Goal: Task Accomplishment & Management: Manage account settings

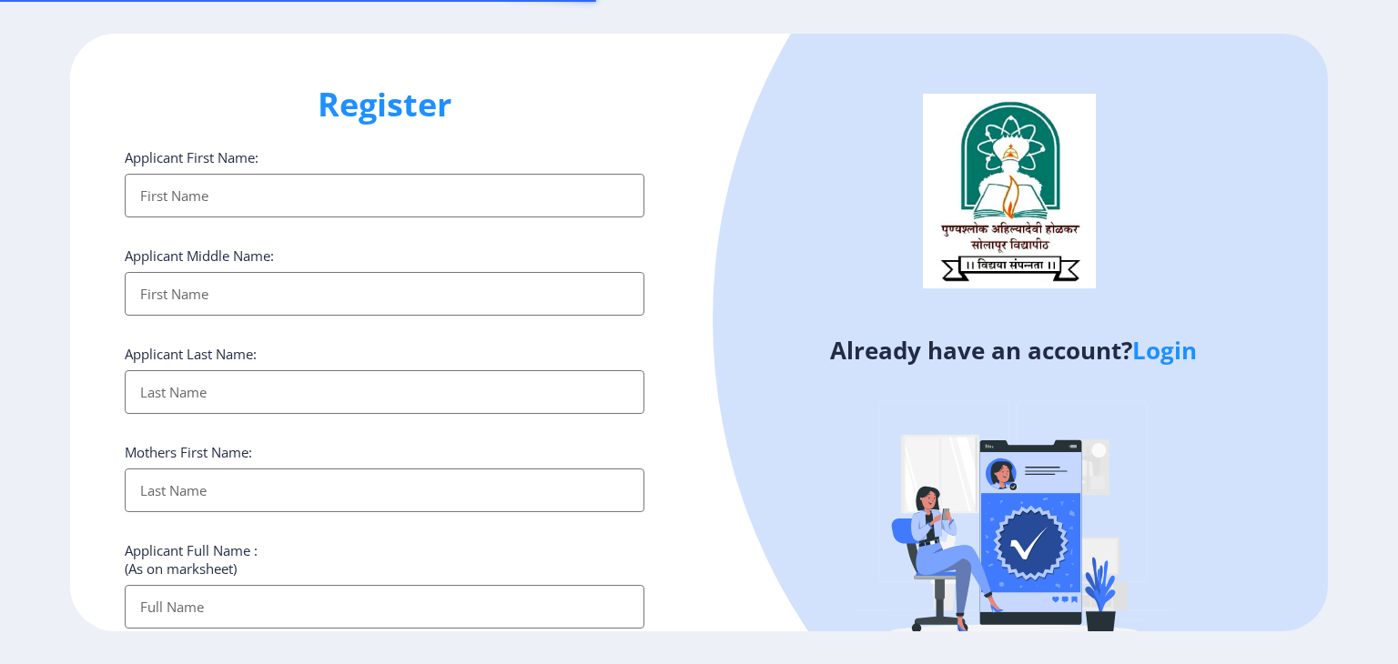
select select
click at [1167, 353] on link "Login" at bounding box center [1164, 350] width 65 height 33
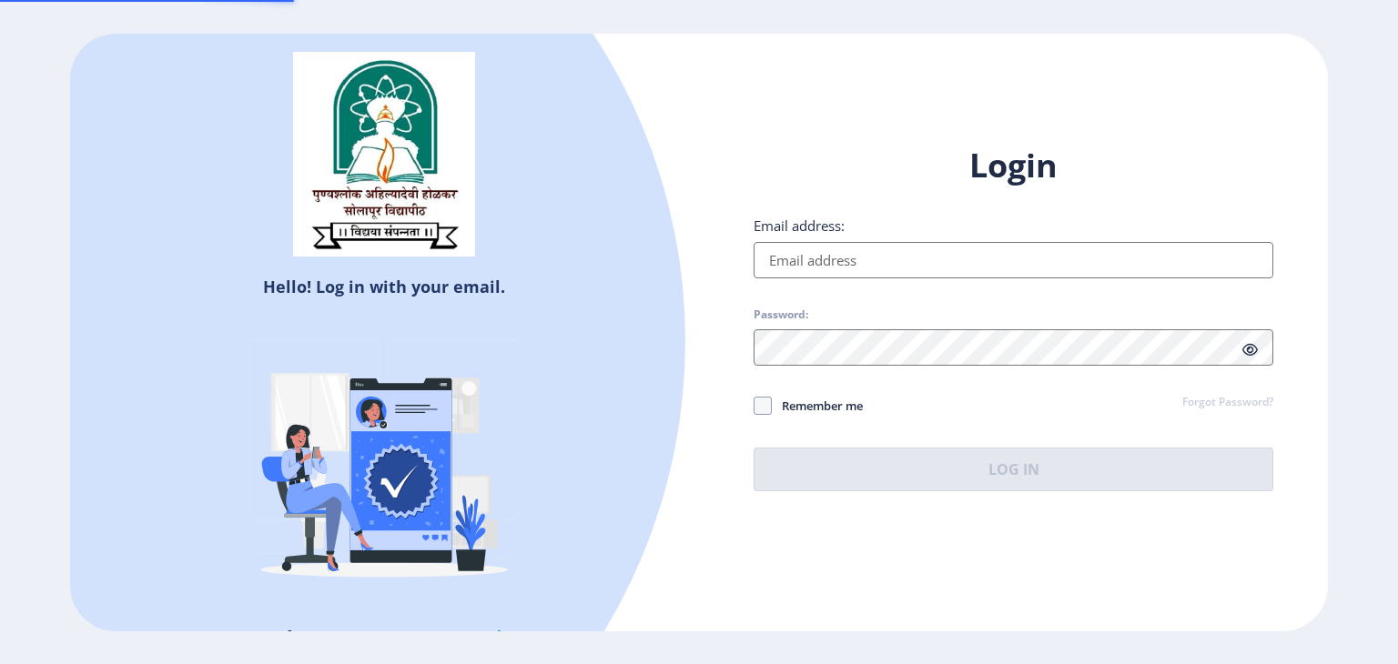
type input "[EMAIL_ADDRESS][DOMAIN_NAME]"
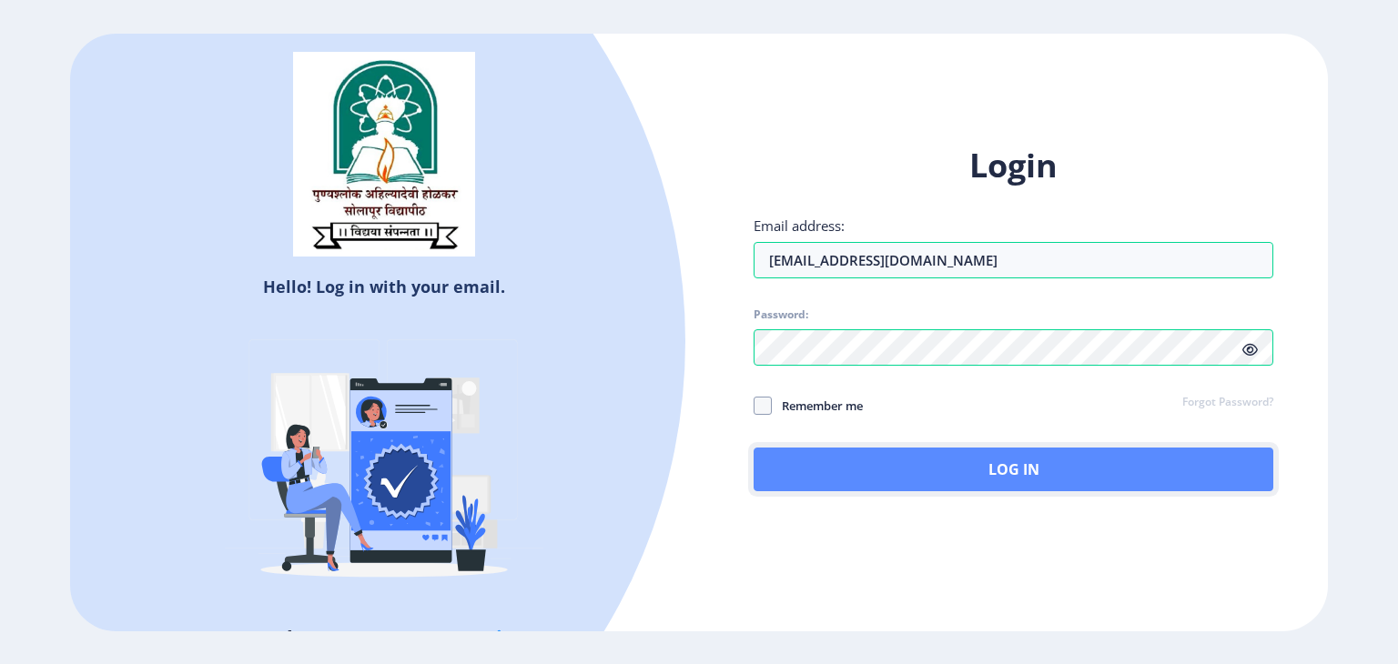
click at [1018, 466] on button "Log In" at bounding box center [1013, 470] width 520 height 44
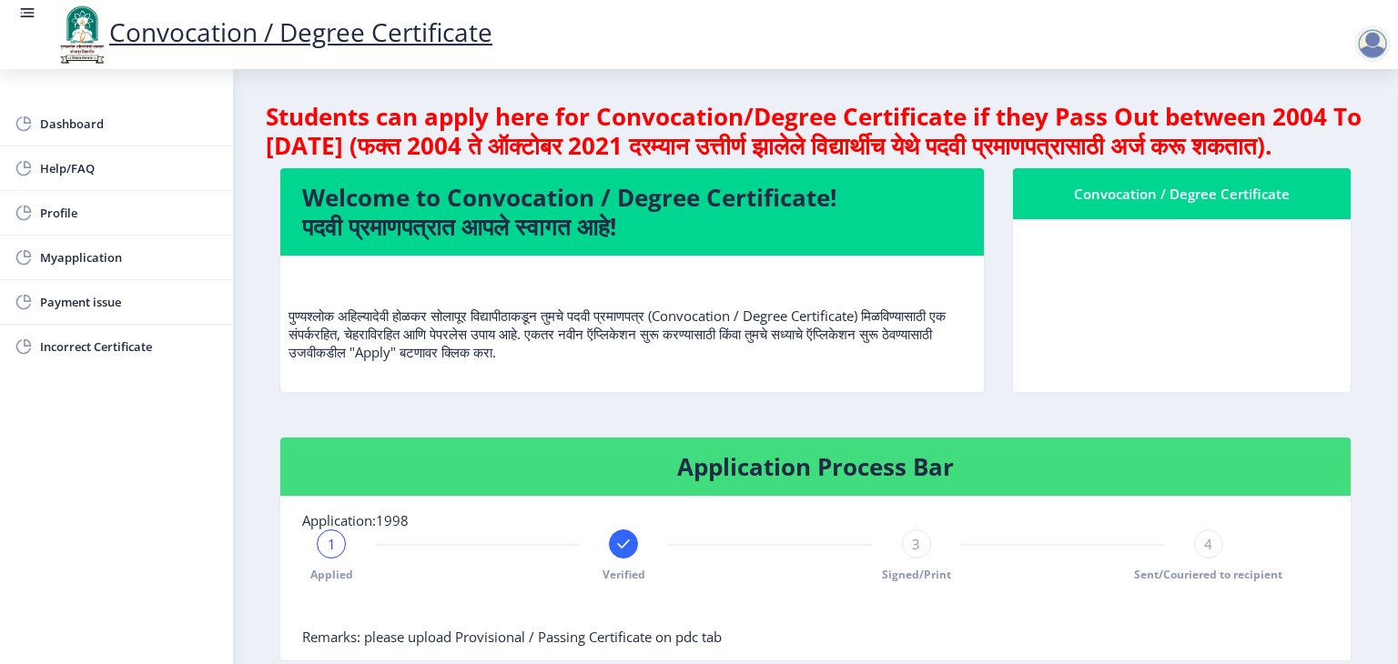
click at [1067, 358] on nb-card-body at bounding box center [1182, 305] width 338 height 173
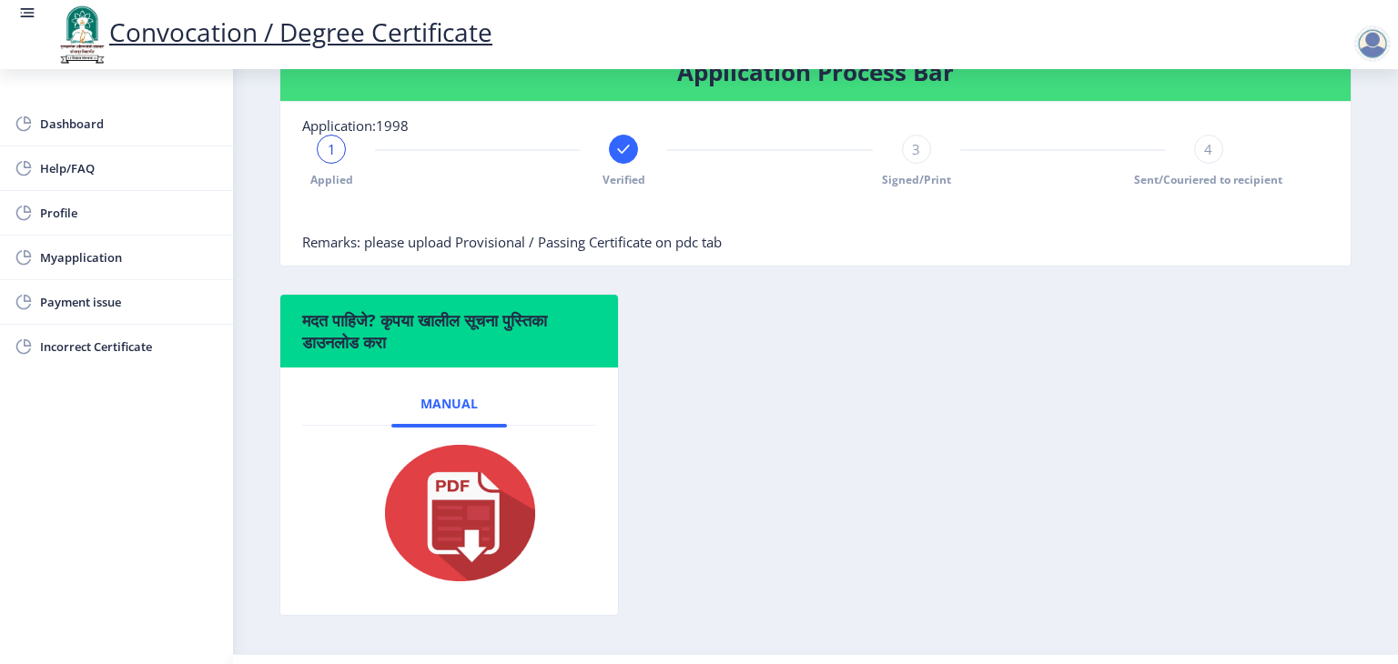
scroll to position [359, 0]
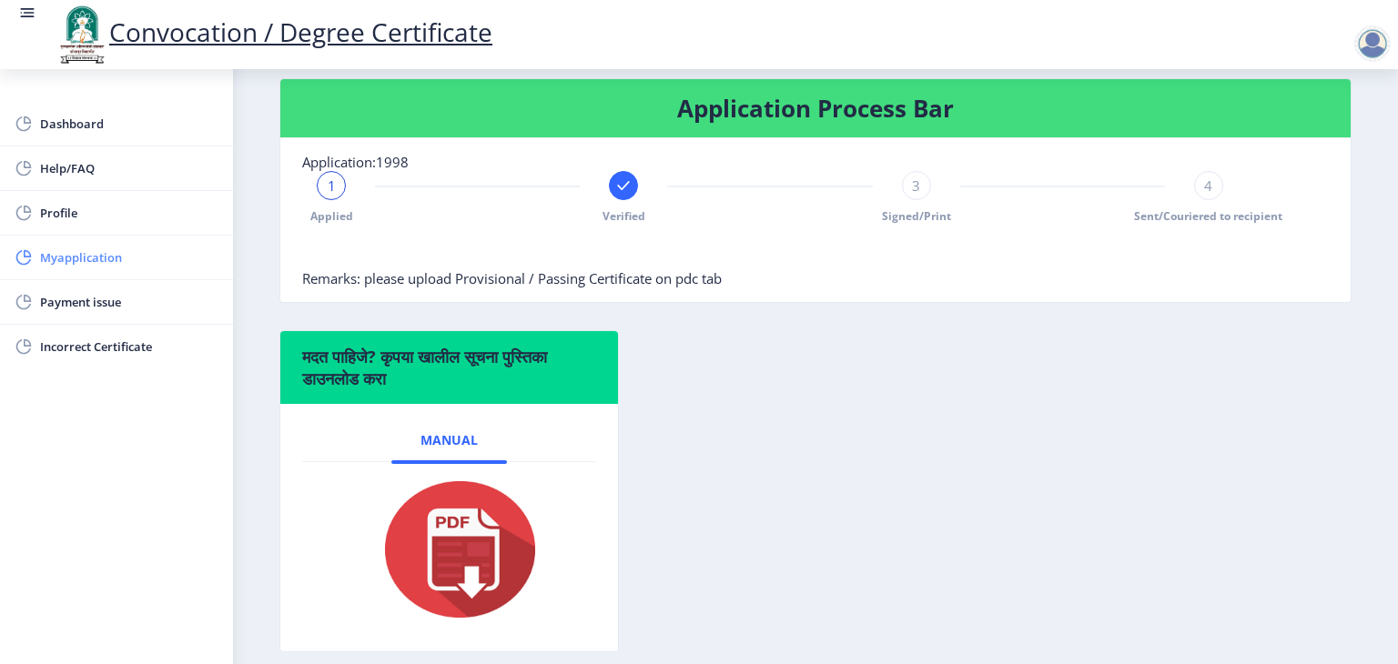
click at [76, 252] on span "Myapplication" at bounding box center [129, 258] width 178 height 22
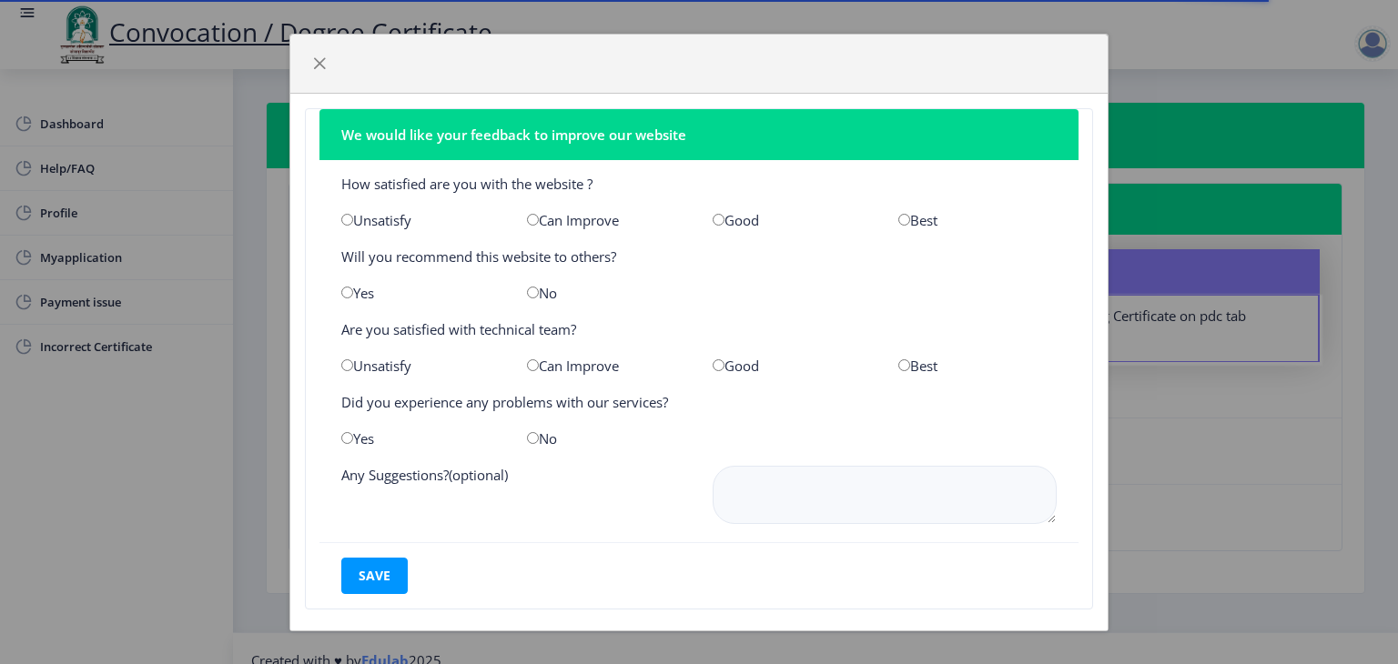
scroll to position [19, 0]
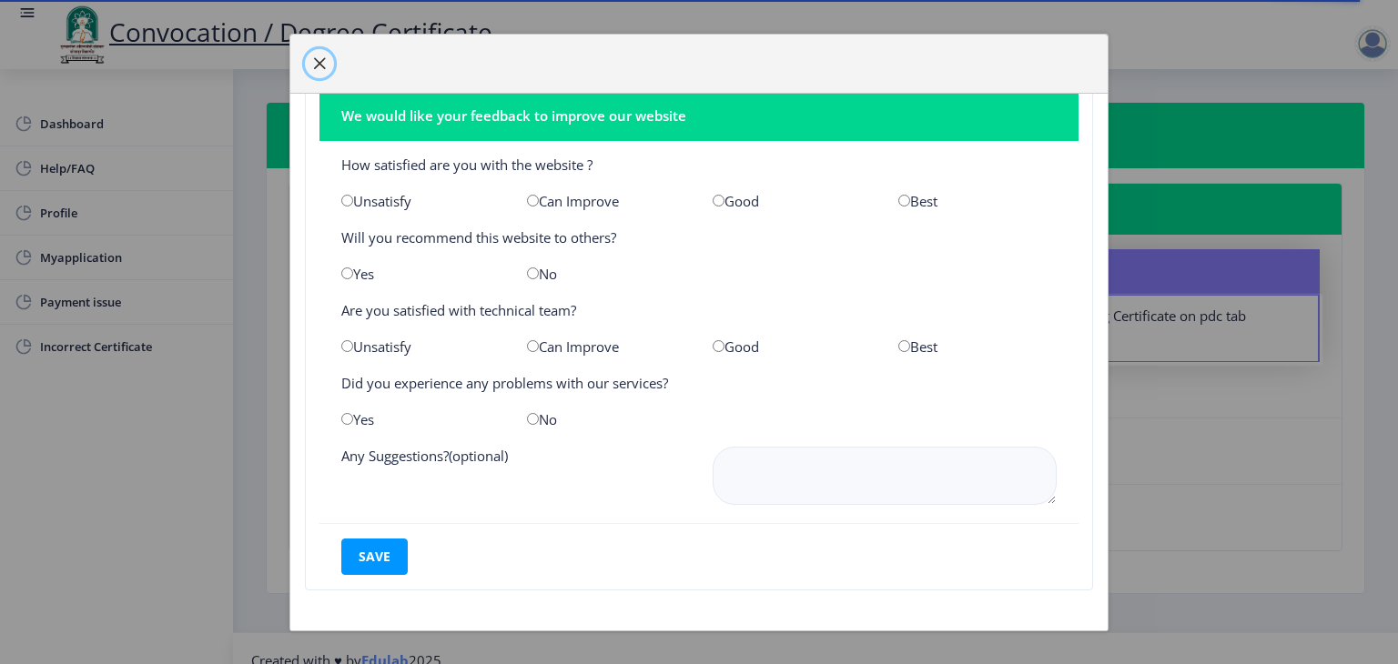
click at [318, 59] on span "button" at bounding box center [319, 63] width 15 height 15
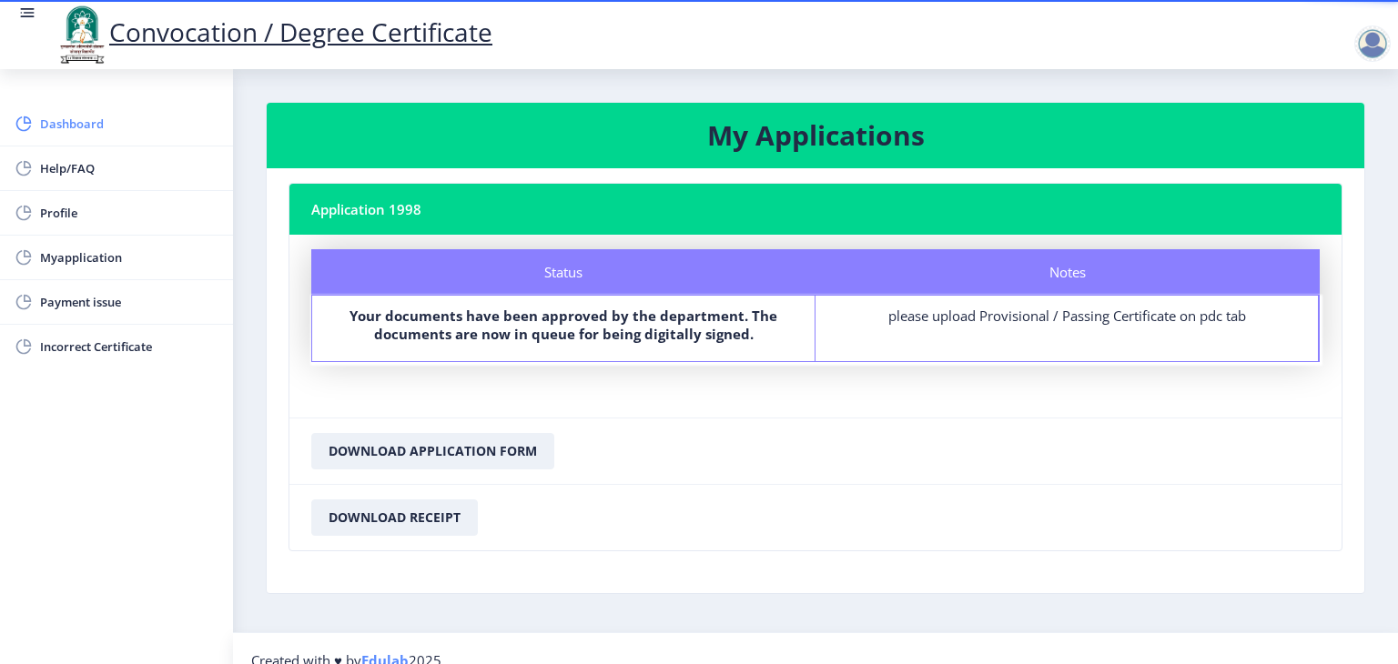
click at [80, 117] on span "Dashboard" at bounding box center [129, 124] width 178 height 22
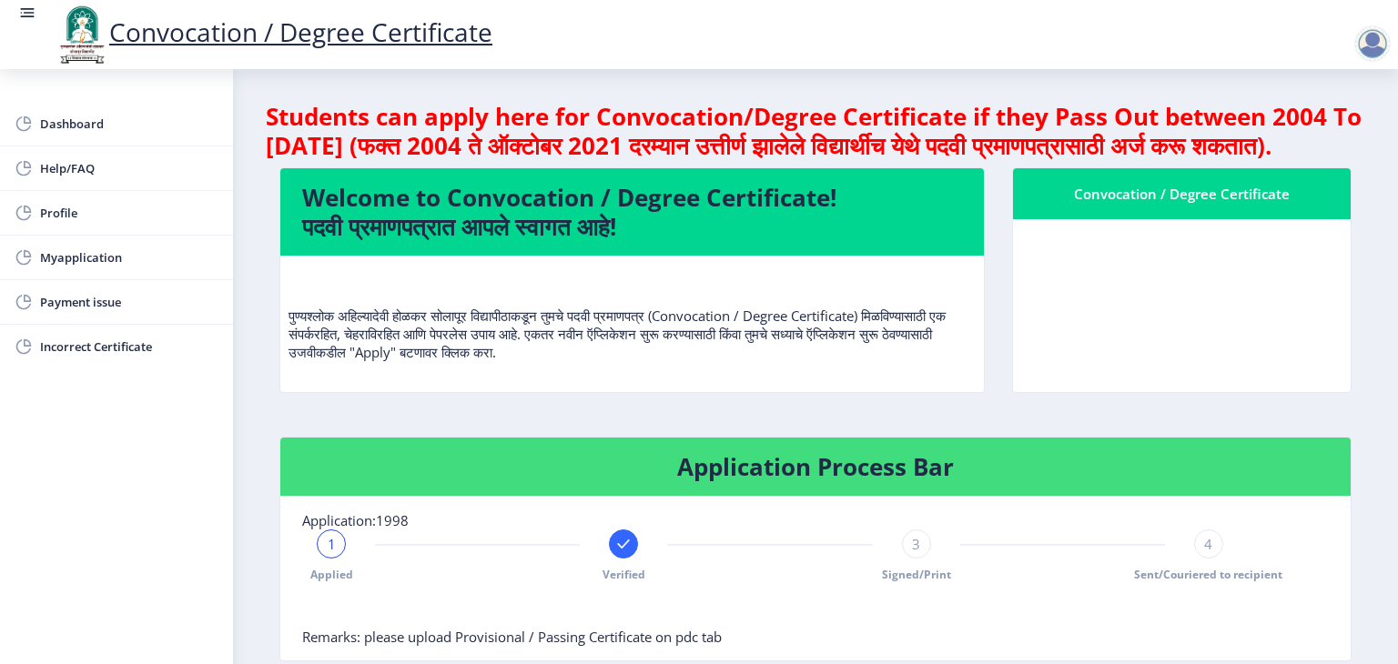
click at [1371, 42] on div at bounding box center [1372, 43] width 36 height 36
click at [1334, 136] on span "Log out" at bounding box center [1325, 142] width 116 height 22
